Goal: Task Accomplishment & Management: Use online tool/utility

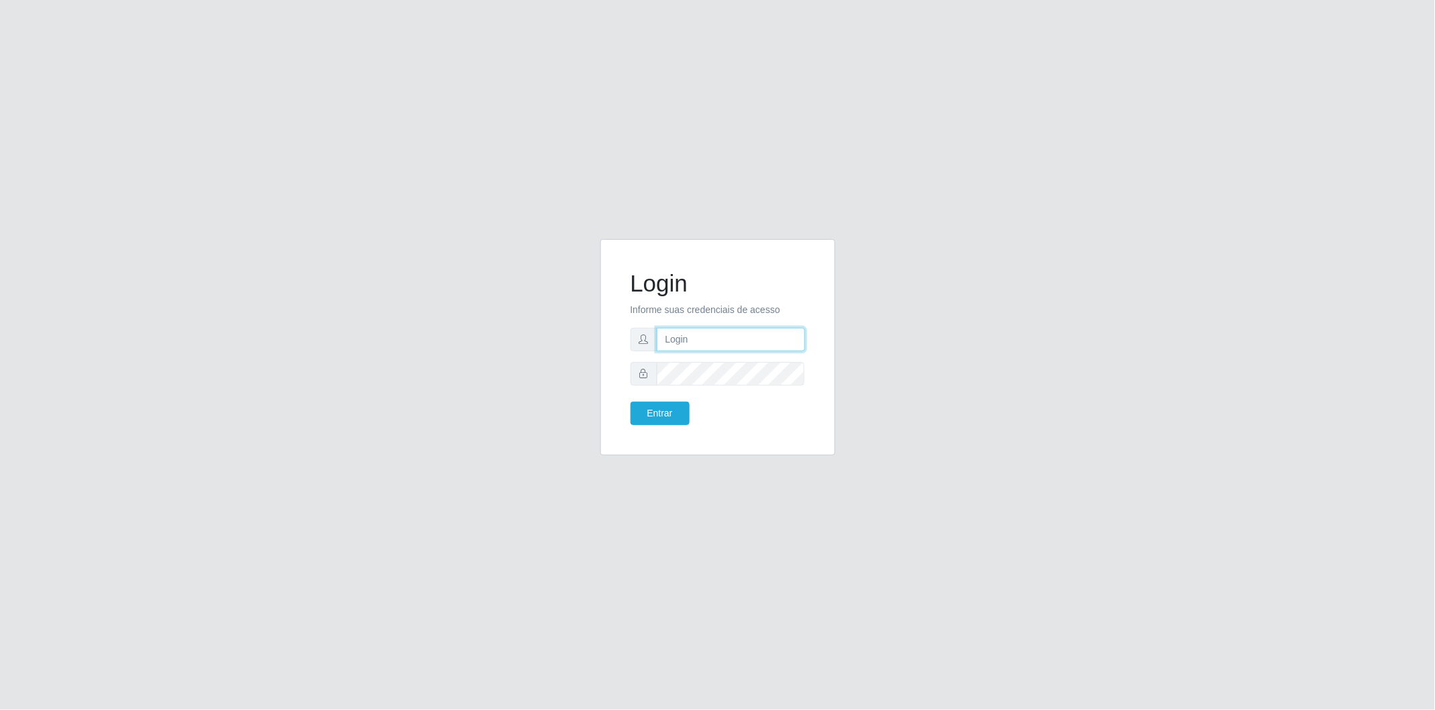
click at [706, 339] on input "text" at bounding box center [731, 340] width 148 height 24
type input "[EMAIL_ADDRESS][DOMAIN_NAME]"
click at [673, 417] on button "Entrar" at bounding box center [660, 414] width 59 height 24
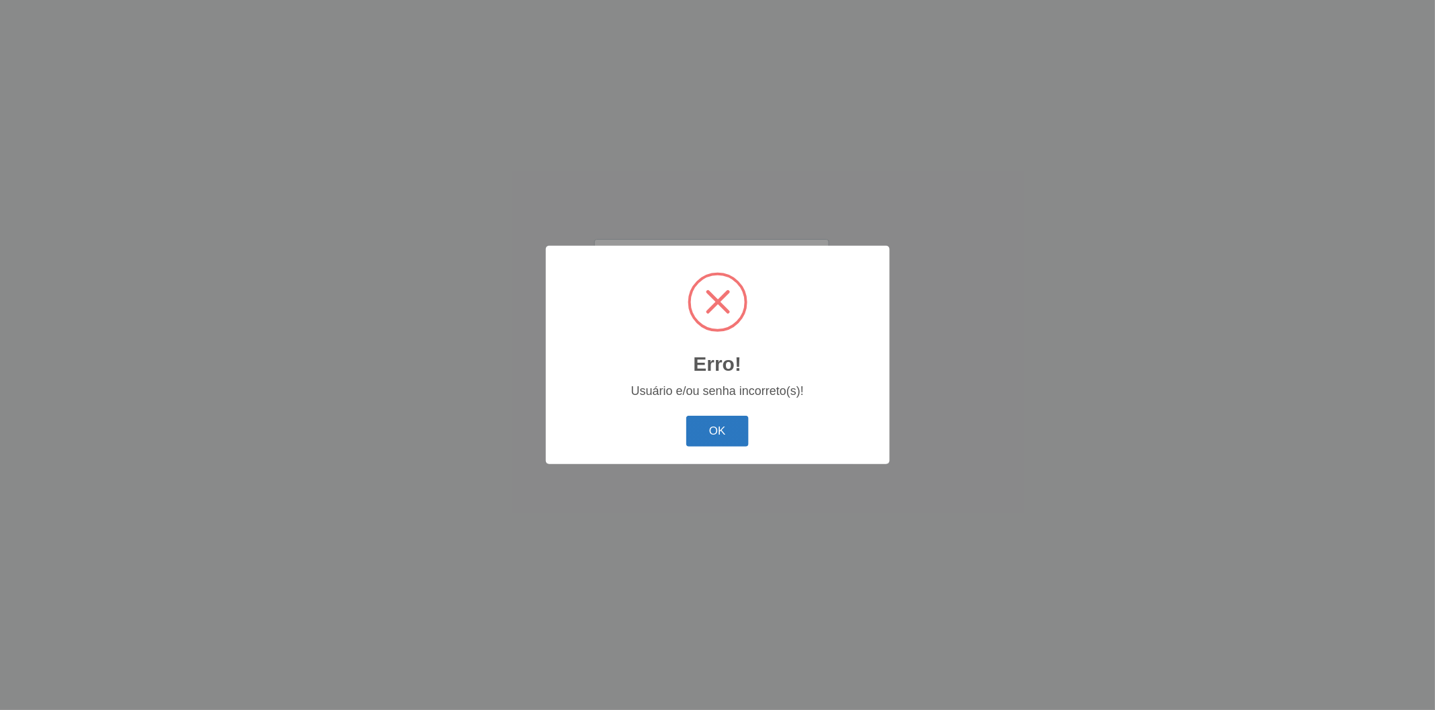
click at [742, 421] on button "OK" at bounding box center [717, 432] width 62 height 32
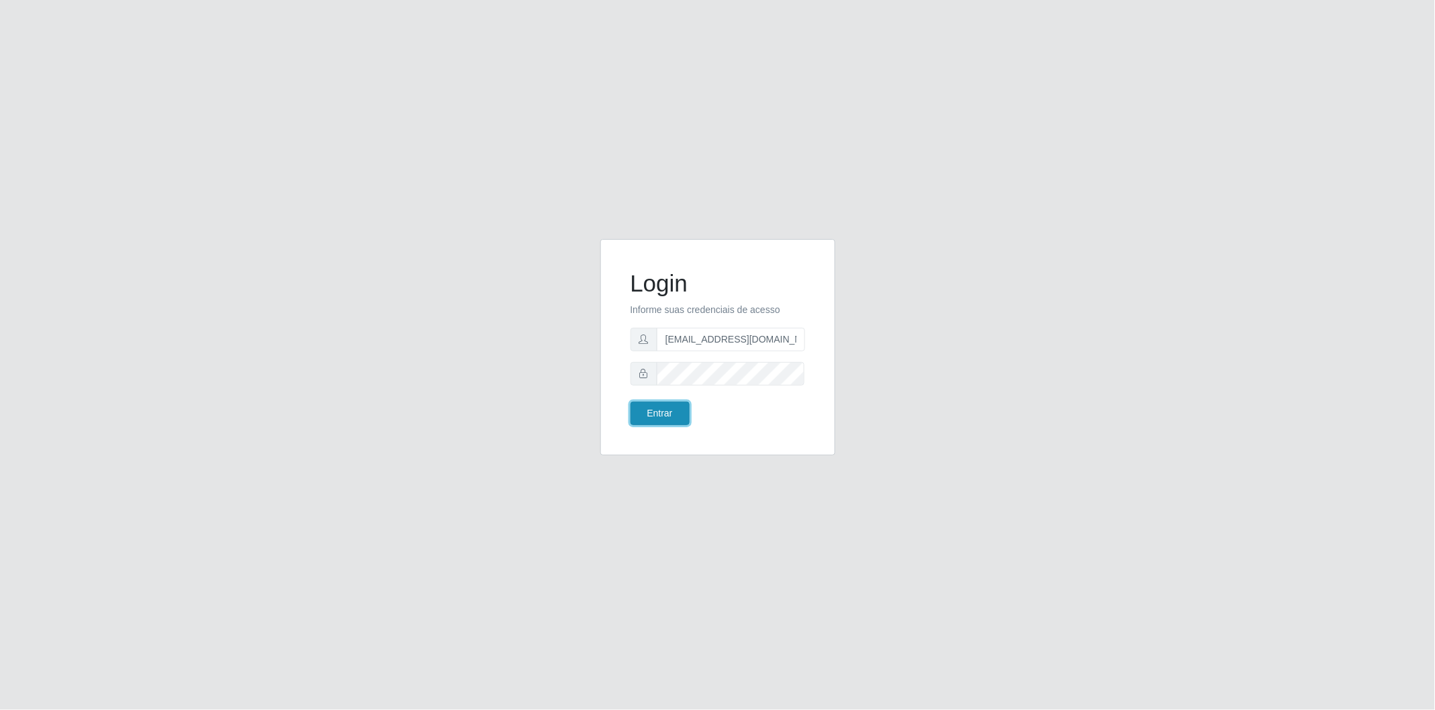
click at [666, 410] on button "Entrar" at bounding box center [660, 414] width 59 height 24
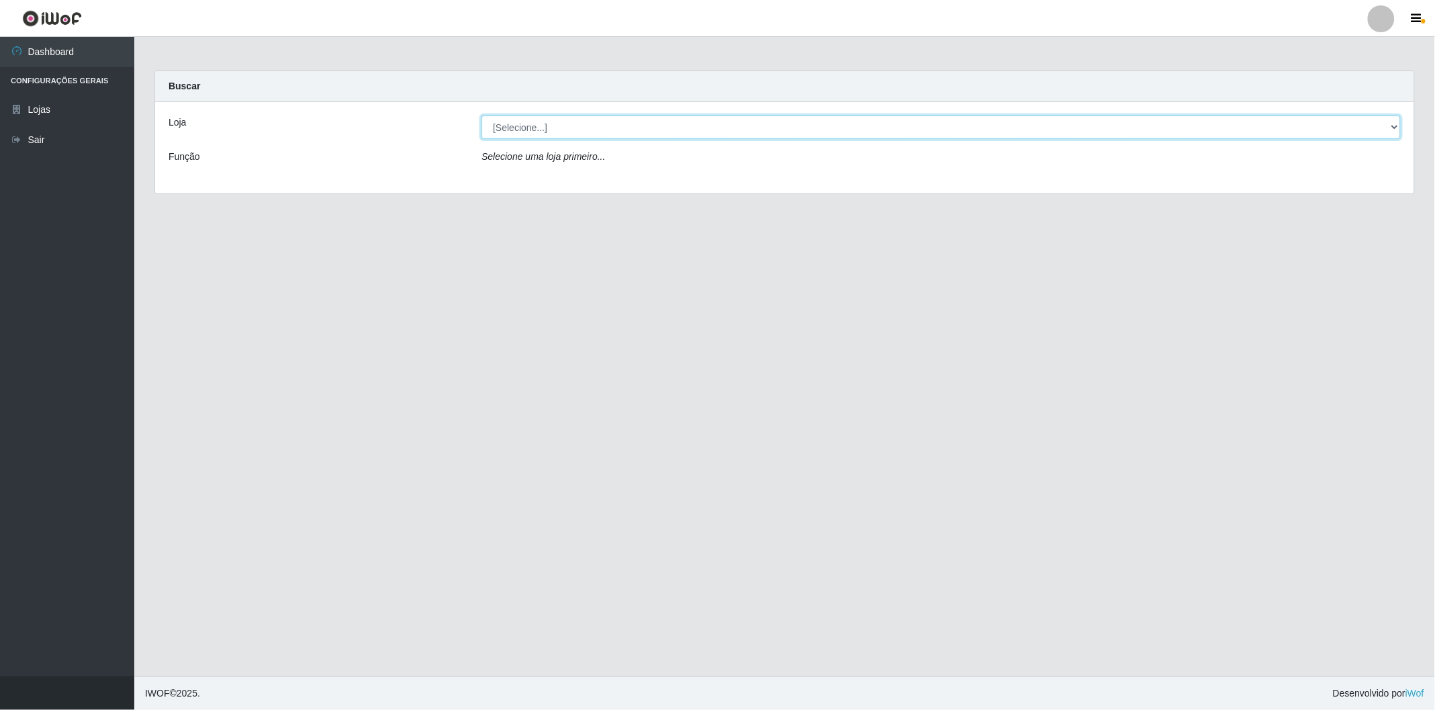
click at [544, 128] on select "[Selecione...] BomQueSó Agreste - Loja 2" at bounding box center [941, 128] width 919 height 24
select select "214"
click at [482, 116] on select "[Selecione...] BomQueSó Agreste - Loja 2" at bounding box center [941, 128] width 919 height 24
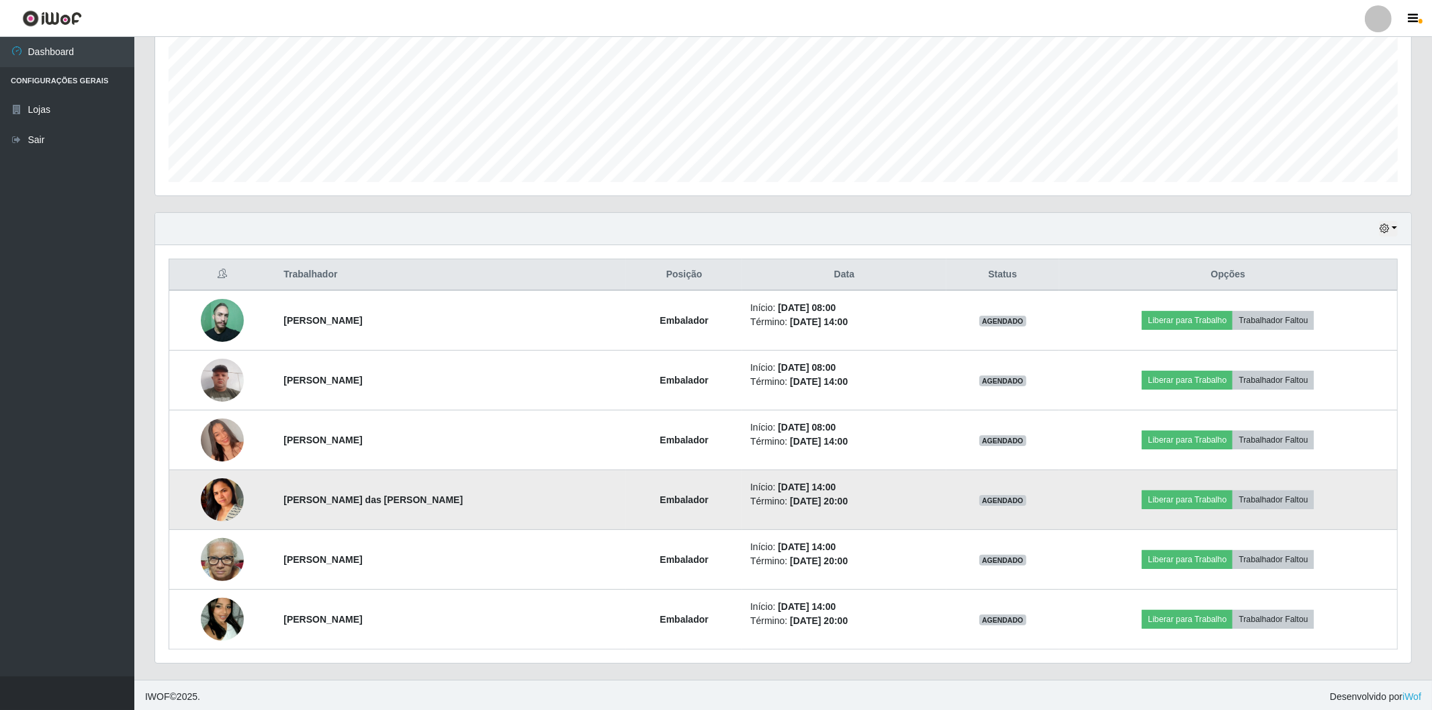
scroll to position [301, 0]
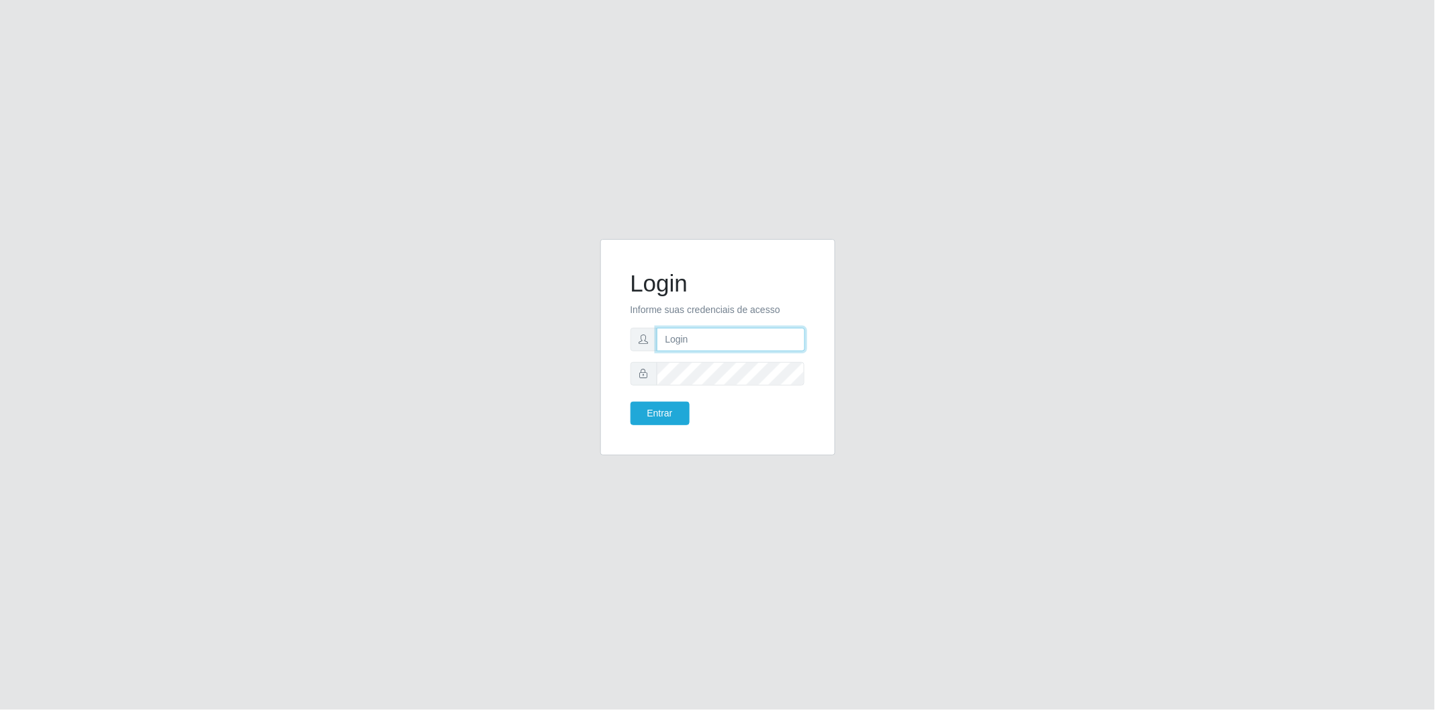
click at [710, 345] on input "text" at bounding box center [731, 340] width 148 height 24
type input "[EMAIL_ADDRESS][DOMAIN_NAME]"
click at [672, 420] on button "Entrar" at bounding box center [660, 414] width 59 height 24
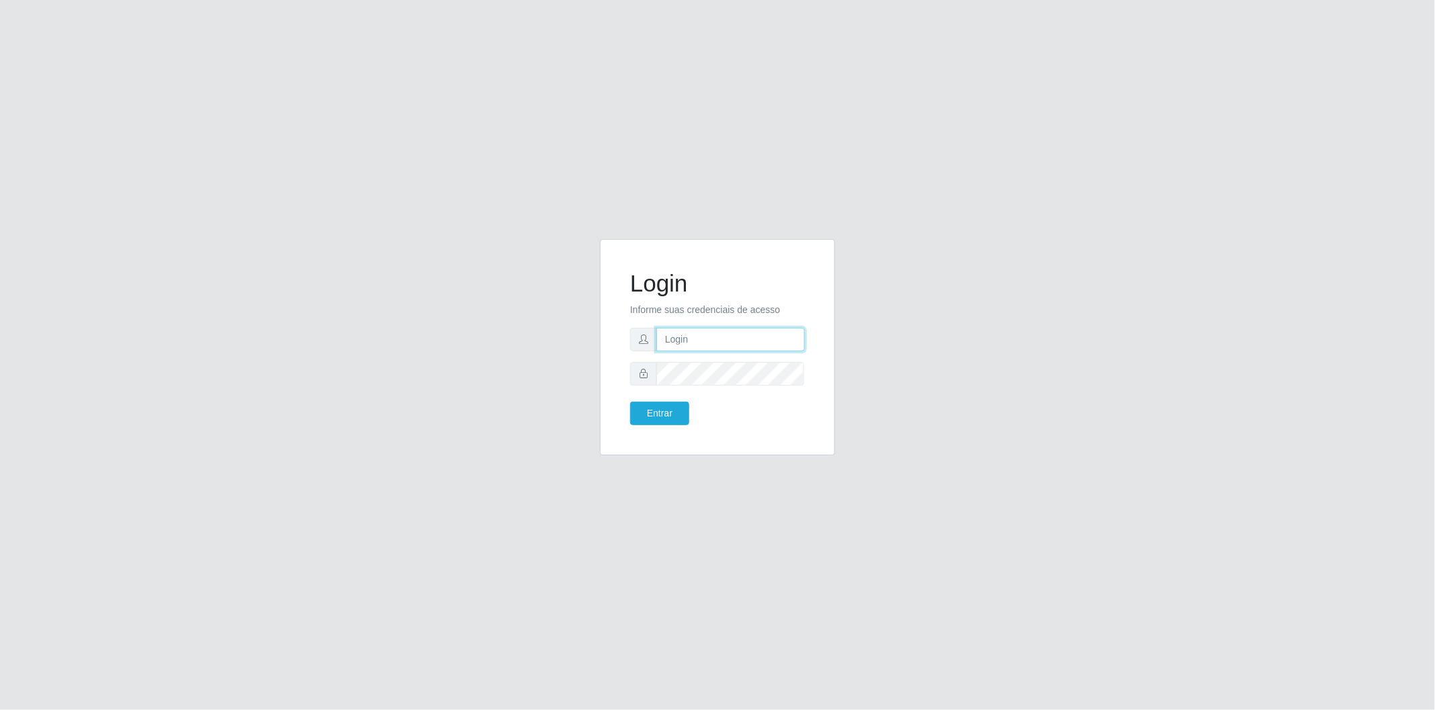
click at [667, 343] on input "text" at bounding box center [730, 340] width 148 height 24
type input "cristiane.sousa@sougrc.com"
click at [666, 412] on button "Entrar" at bounding box center [659, 414] width 59 height 24
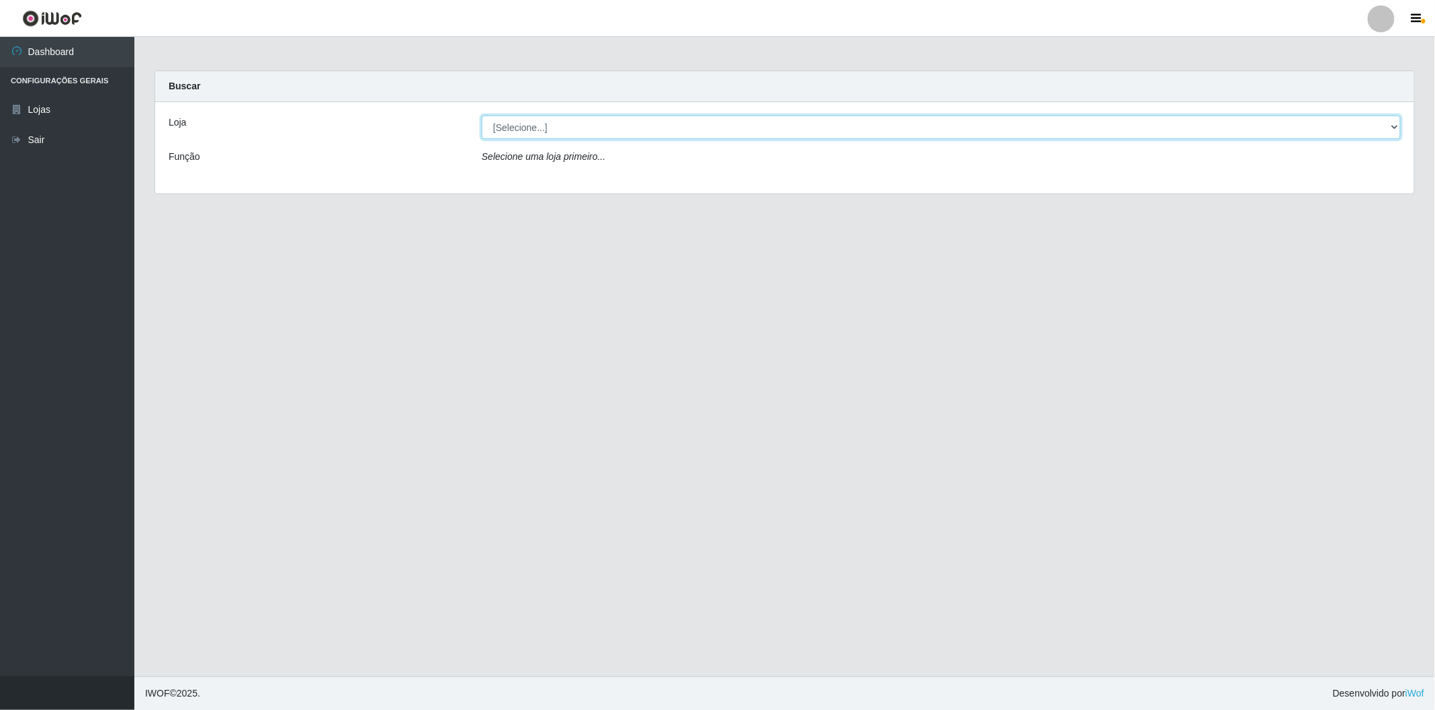
click at [672, 132] on select "[Selecione...] BomQueSó Agreste - Loja 2" at bounding box center [941, 128] width 919 height 24
select select "214"
click at [482, 116] on select "[Selecione...] BomQueSó Agreste - Loja 2" at bounding box center [941, 128] width 919 height 24
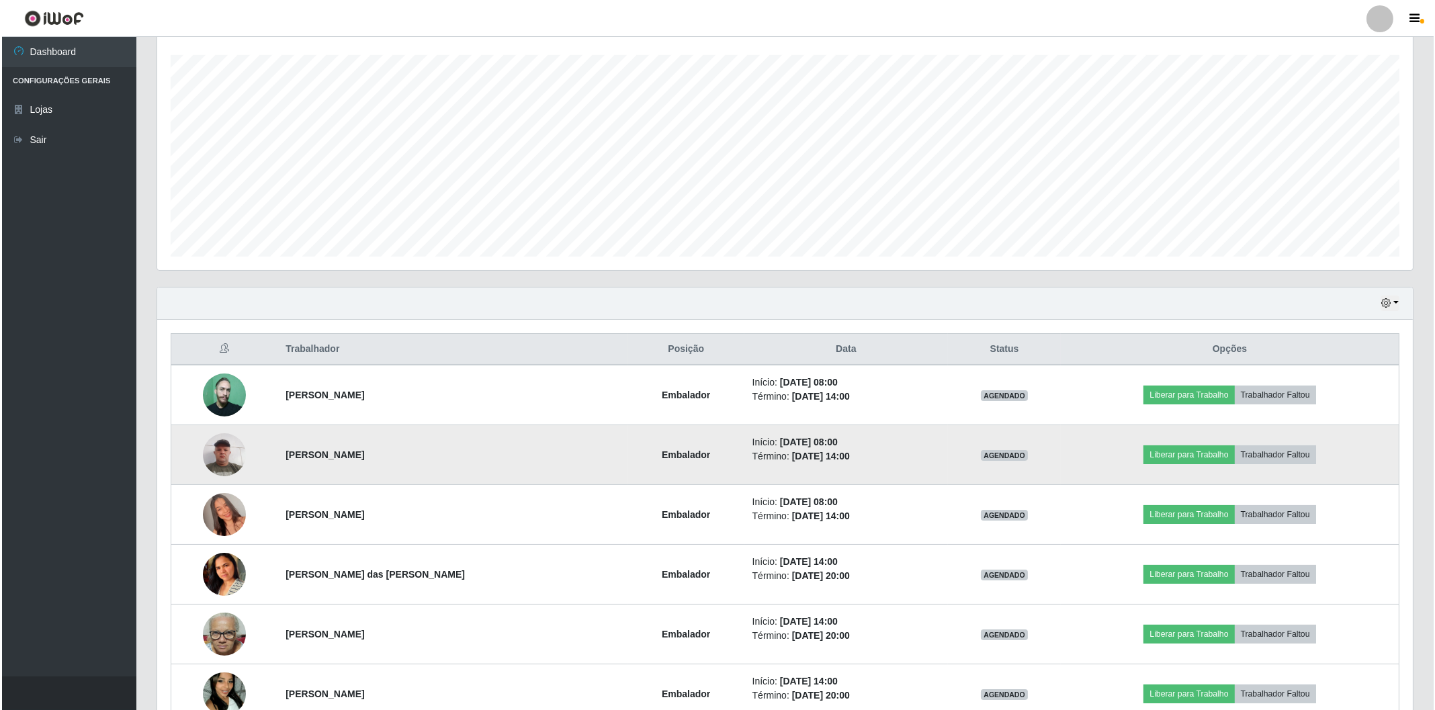
scroll to position [298, 0]
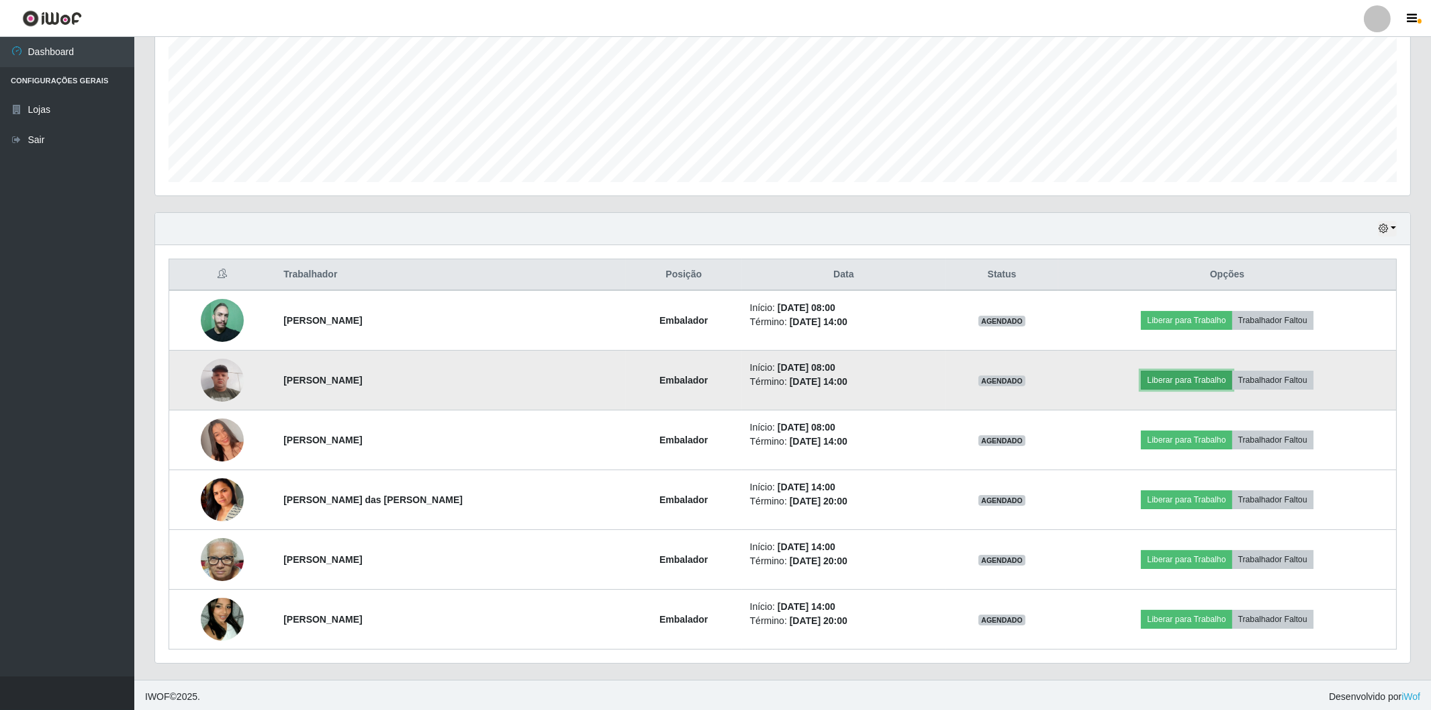
click at [1183, 384] on button "Liberar para Trabalho" at bounding box center [1186, 380] width 91 height 19
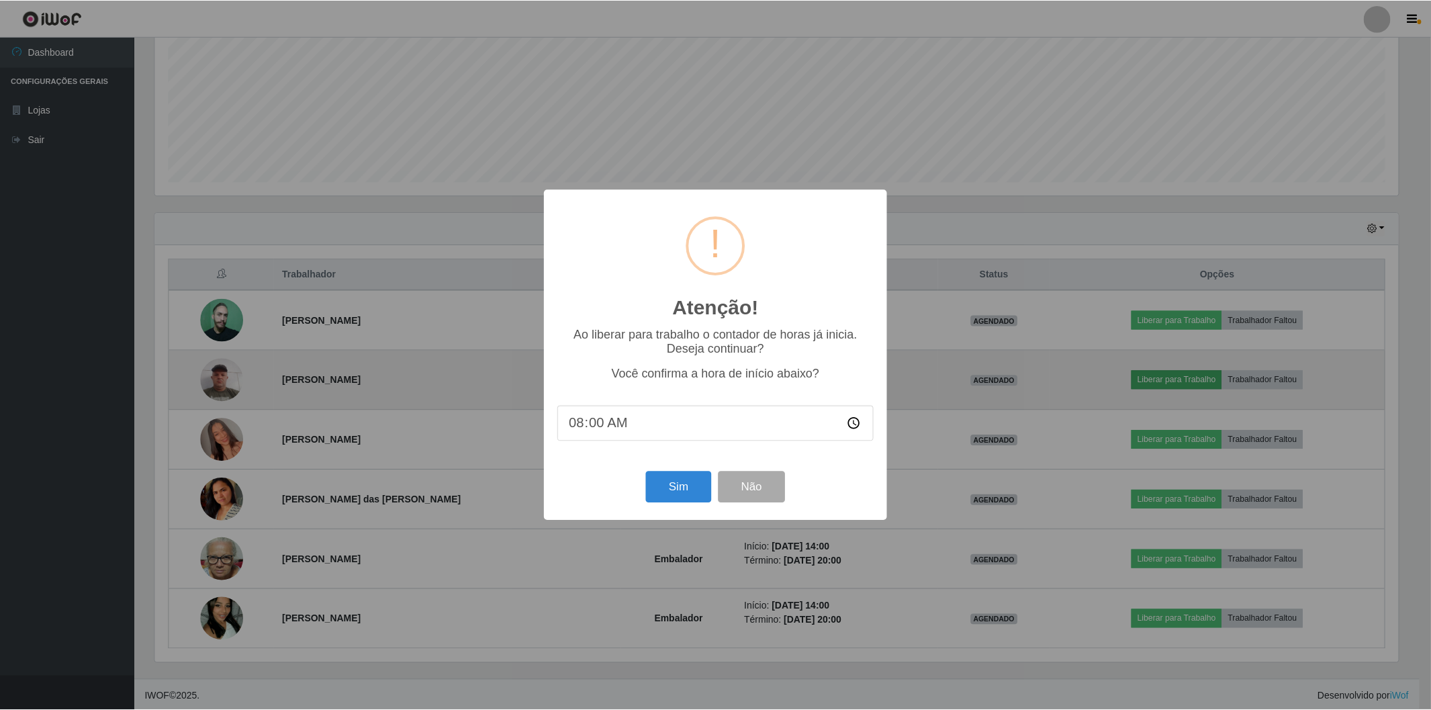
scroll to position [278, 1247]
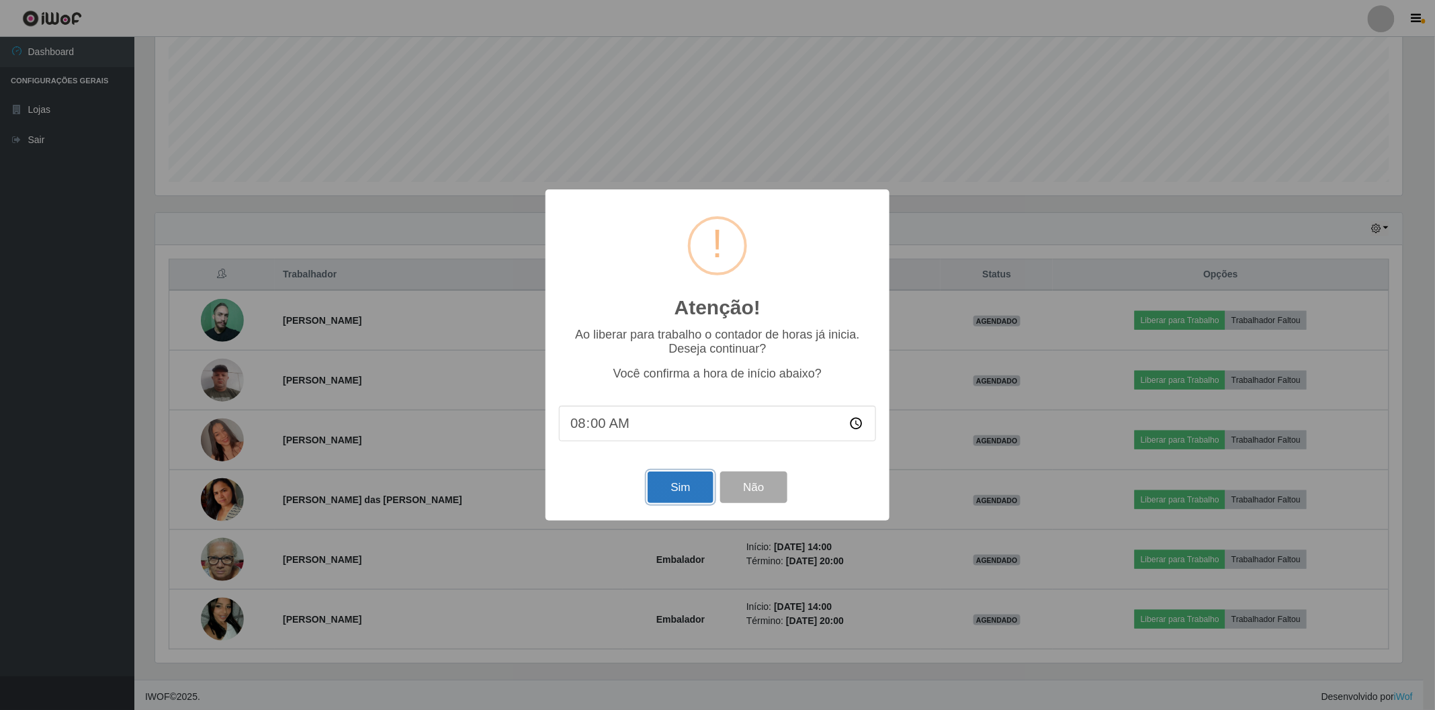
click at [672, 492] on button "Sim" at bounding box center [679, 487] width 65 height 32
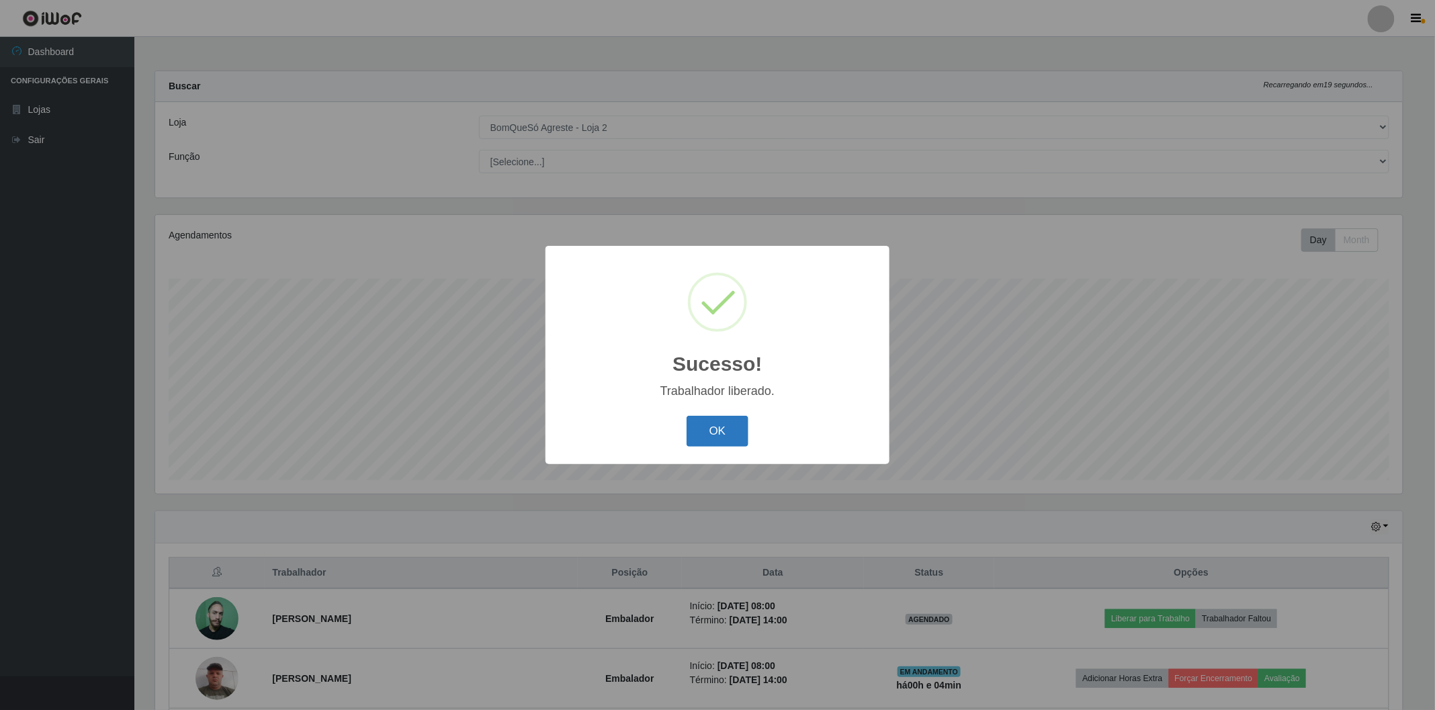
click at [730, 424] on button "OK" at bounding box center [717, 432] width 62 height 32
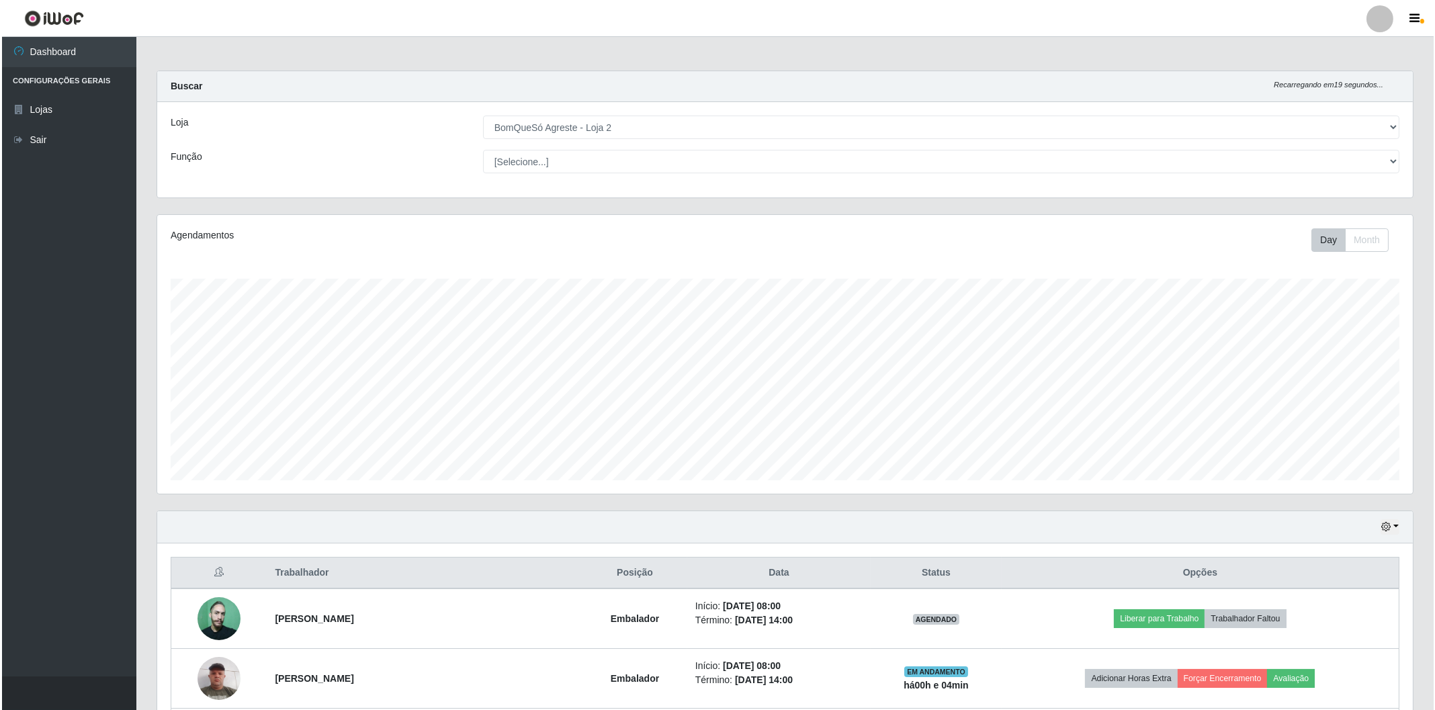
scroll to position [224, 0]
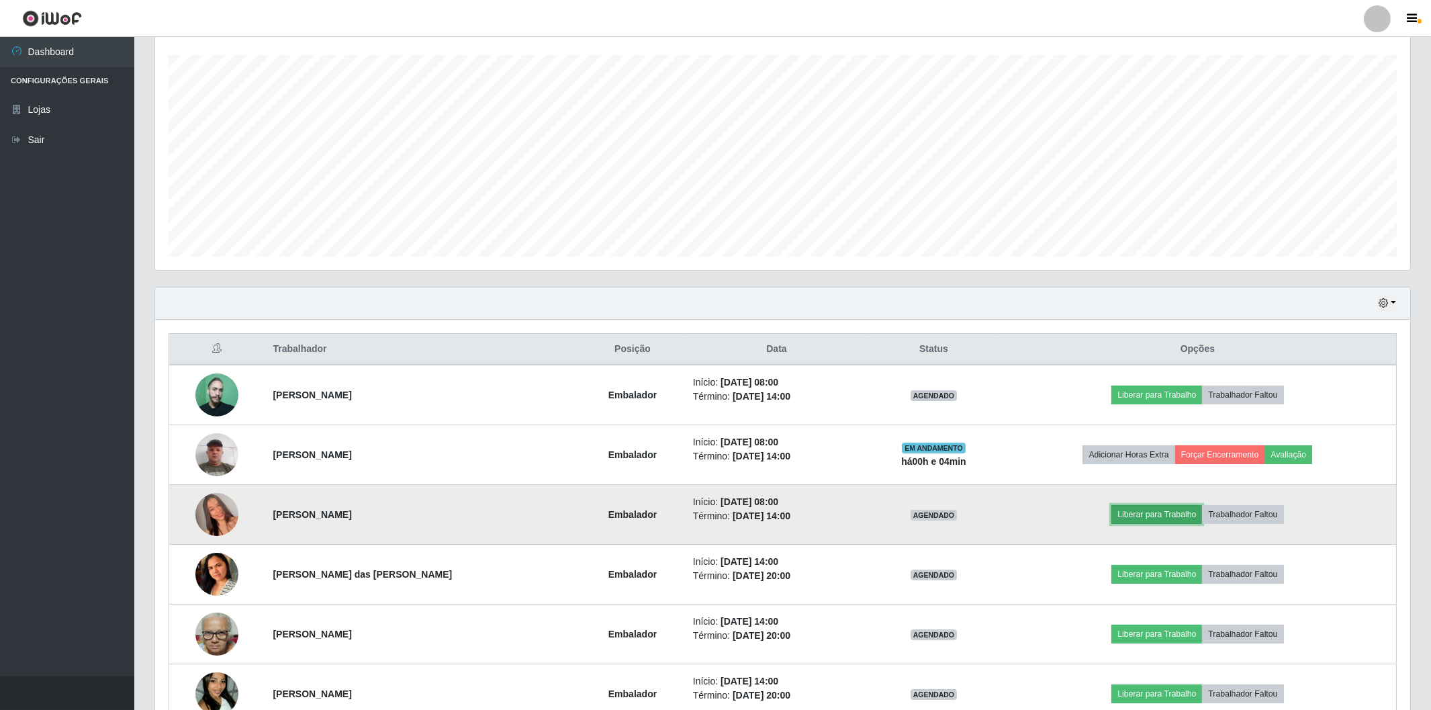
click at [1123, 508] on button "Liberar para Trabalho" at bounding box center [1157, 514] width 91 height 19
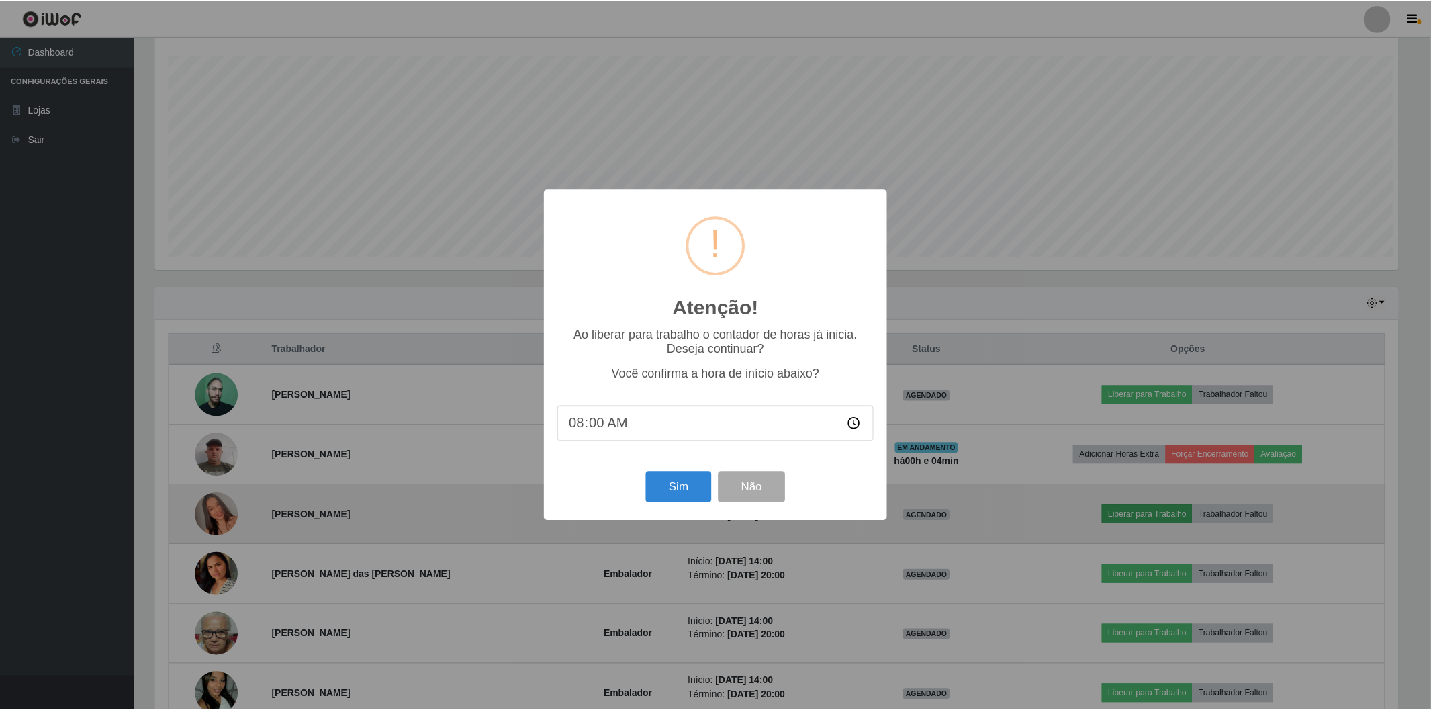
scroll to position [278, 1247]
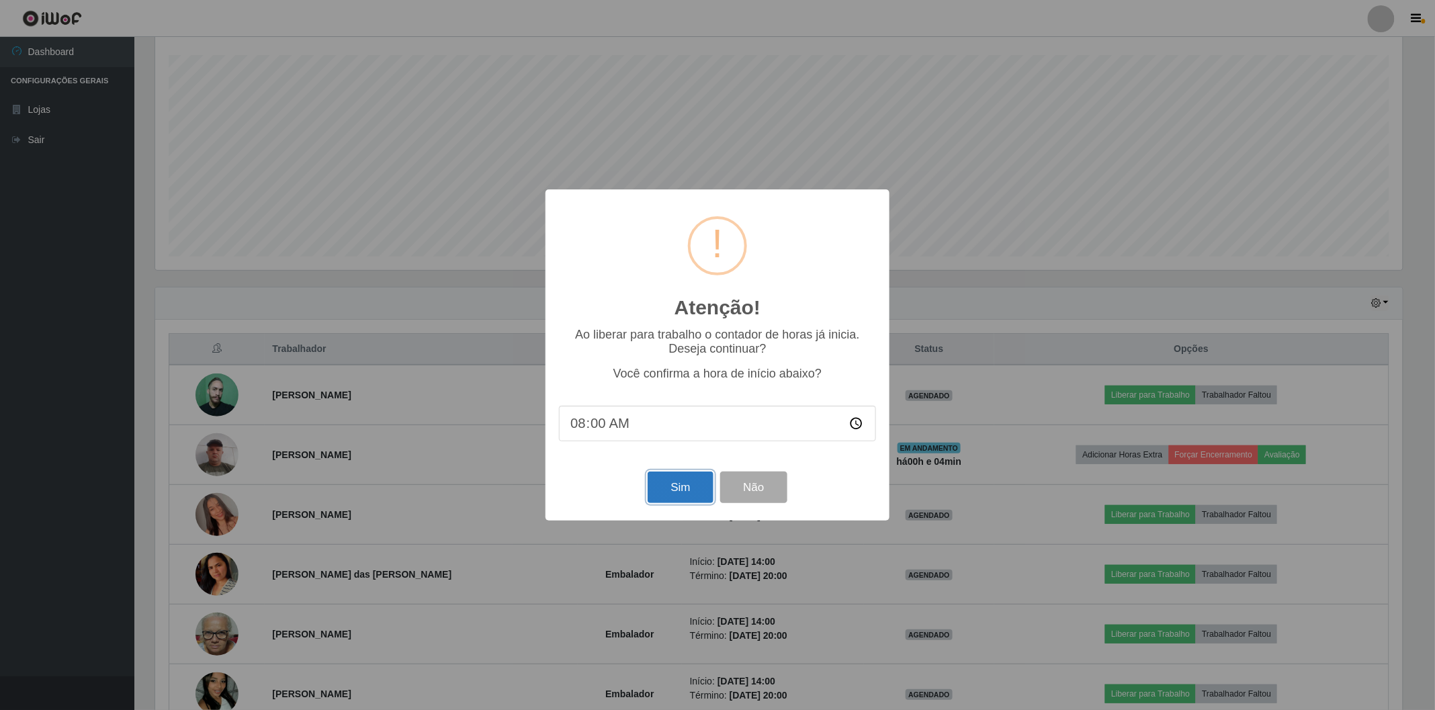
click at [673, 487] on button "Sim" at bounding box center [679, 487] width 65 height 32
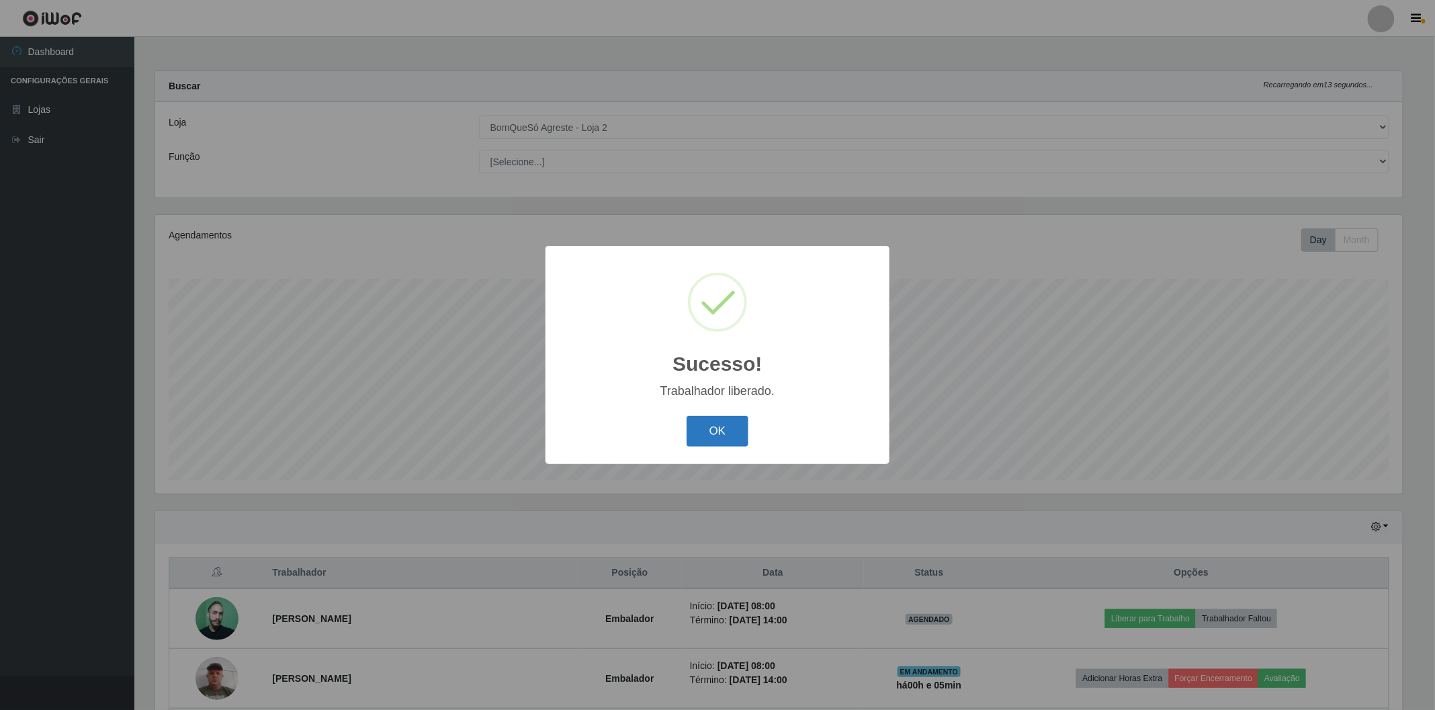
click at [702, 438] on button "OK" at bounding box center [717, 432] width 62 height 32
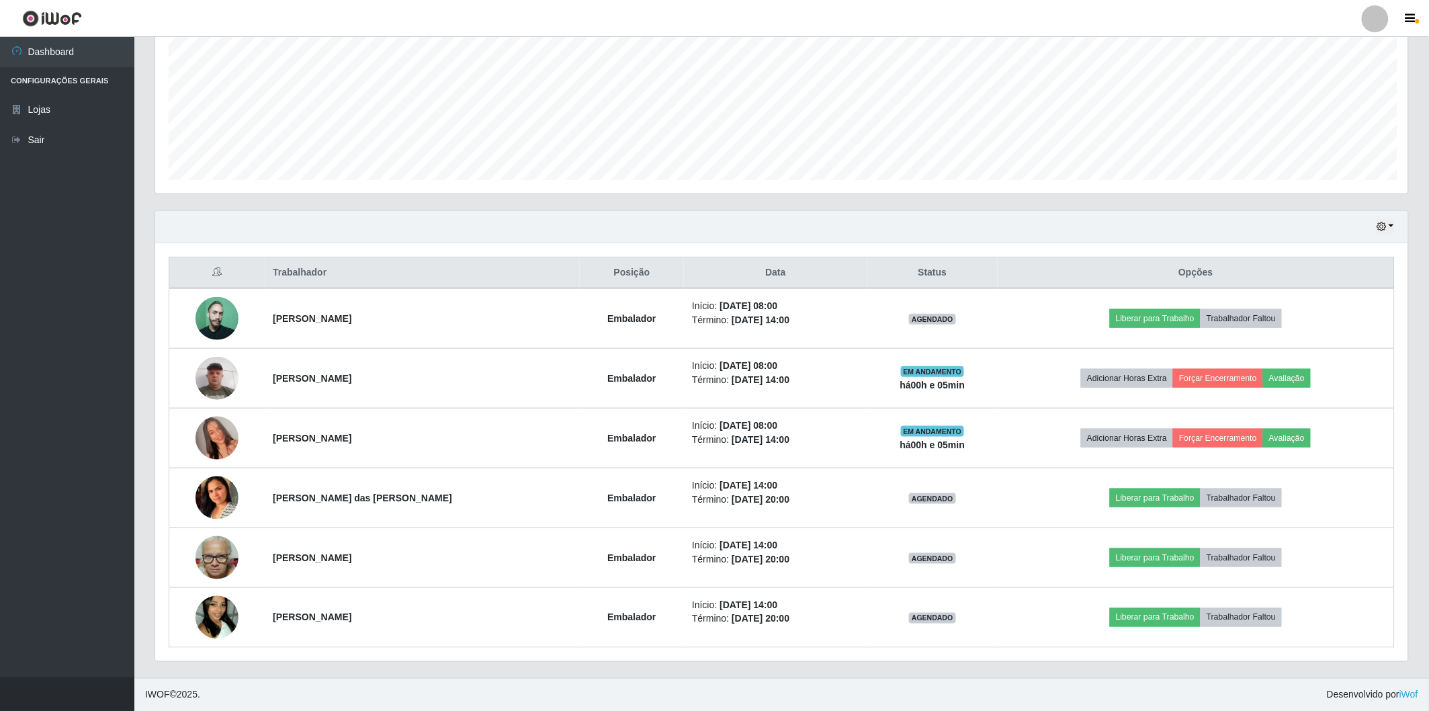
scroll to position [671363, 670389]
